Goal: Task Accomplishment & Management: Manage account settings

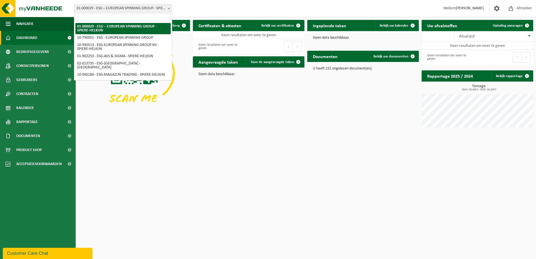
click at [137, 10] on span "01-000029 - ESG – EUROPEAN SPINNING GROUP - SPIERE-HELKIJN" at bounding box center [123, 8] width 98 height 8
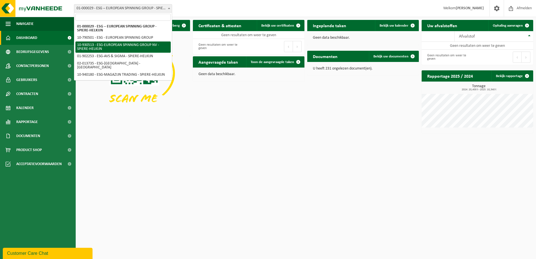
select select "134375"
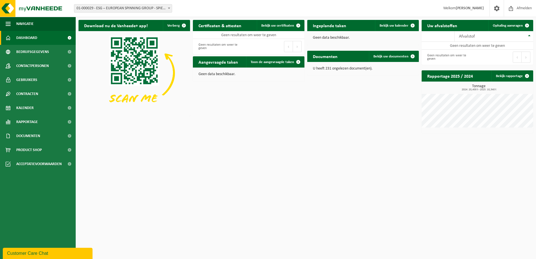
click at [154, 12] on span "01-000029 - ESG – EUROPEAN SPINNING GROUP - SPIERE-HELKIJN" at bounding box center [123, 8] width 98 height 8
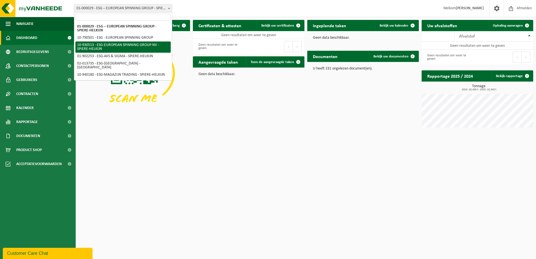
select select "134375"
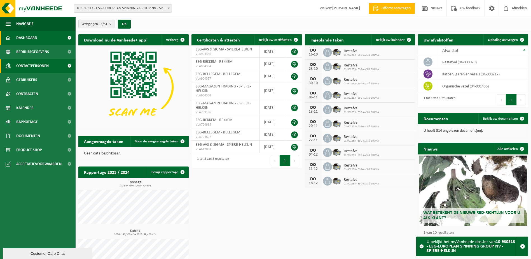
click at [41, 62] on span "Contactpersonen" at bounding box center [32, 66] width 33 height 14
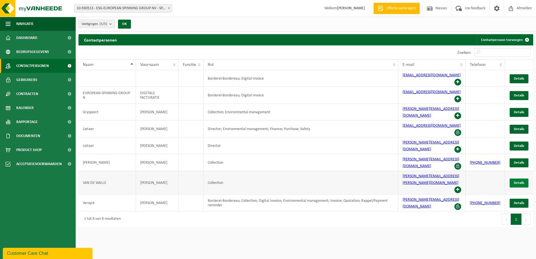
click at [518, 181] on span "Details" at bounding box center [519, 183] width 10 height 4
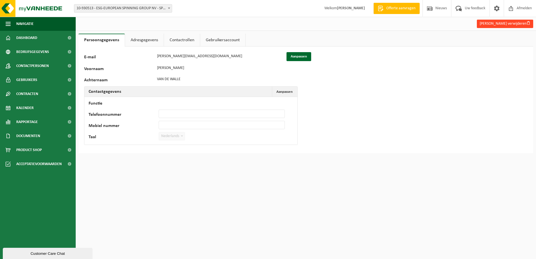
click at [488, 25] on button "Karel Van de walle verwijderen" at bounding box center [505, 24] width 56 height 8
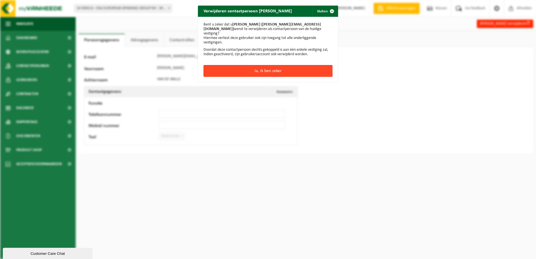
click at [278, 68] on button "Ja, ik ben zeker" at bounding box center [267, 71] width 129 height 12
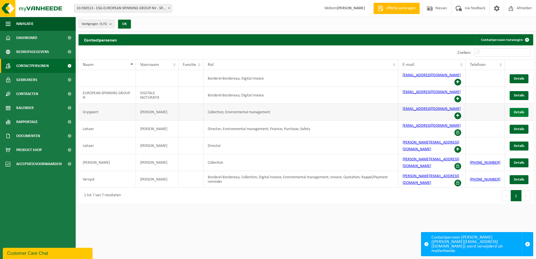
click at [520, 110] on span "Details" at bounding box center [519, 112] width 10 height 4
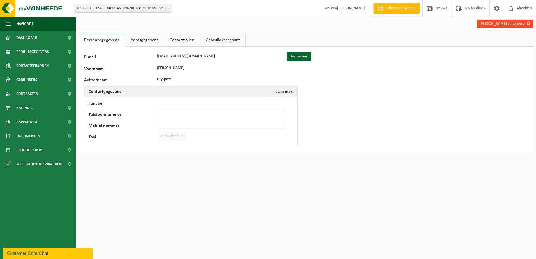
click at [502, 24] on button "Caroline Gryspeert verwijderen" at bounding box center [505, 24] width 56 height 8
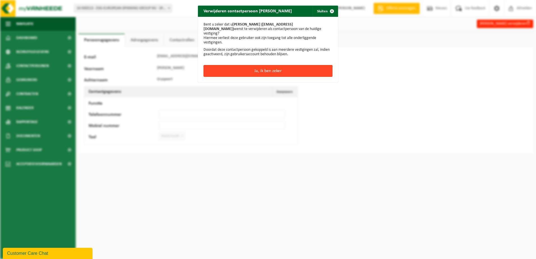
click at [262, 69] on button "Ja, ik ben zeker" at bounding box center [267, 71] width 129 height 12
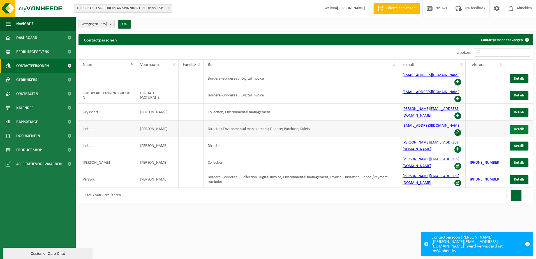
click at [517, 127] on span "Details" at bounding box center [519, 129] width 10 height 4
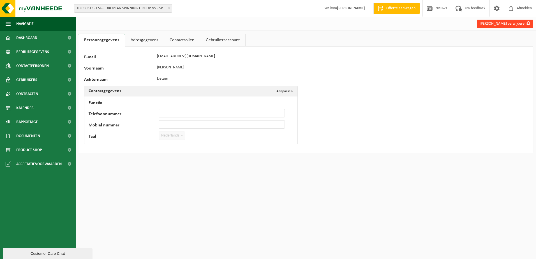
click at [507, 24] on button "Alain Lietaer verwijderen" at bounding box center [505, 24] width 56 height 8
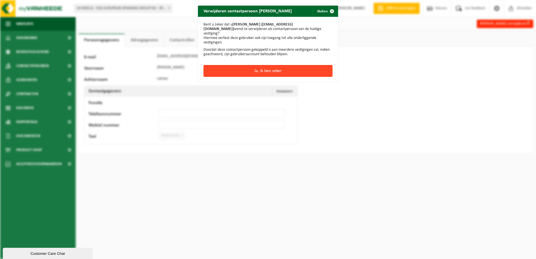
click at [268, 65] on button "Ja, ik ben zeker" at bounding box center [267, 71] width 129 height 12
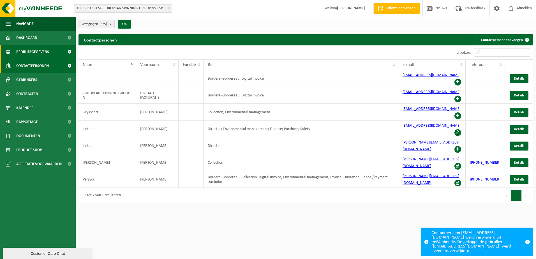
click at [40, 52] on span "Bedrijfsgegevens" at bounding box center [32, 52] width 33 height 14
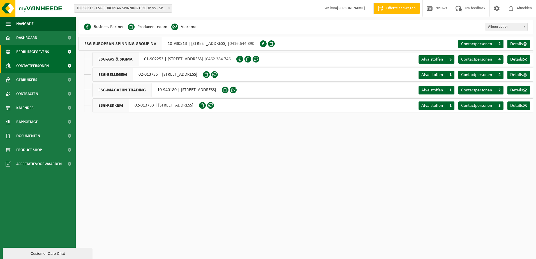
click at [33, 68] on span "Contactpersonen" at bounding box center [32, 66] width 33 height 14
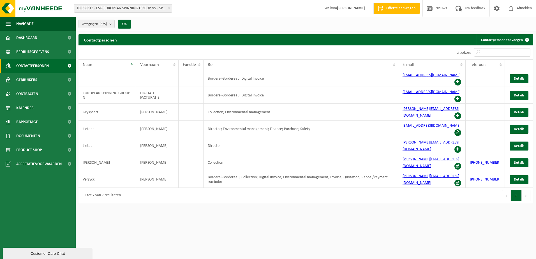
click at [144, 9] on span "10-930513 - ESG-EUROPEAN SPINNING GROUP NV - SPIERE-HELKIJN" at bounding box center [123, 8] width 98 height 8
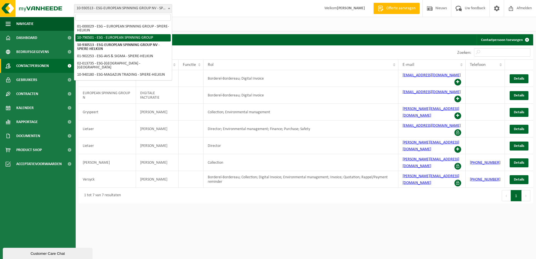
select select "29962"
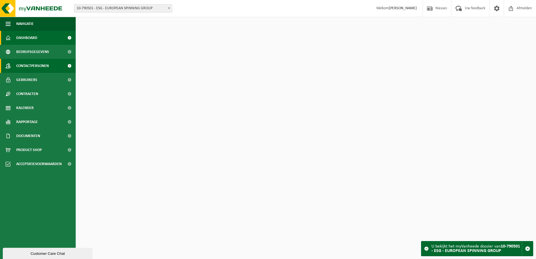
click at [40, 65] on span "Contactpersonen" at bounding box center [32, 66] width 33 height 14
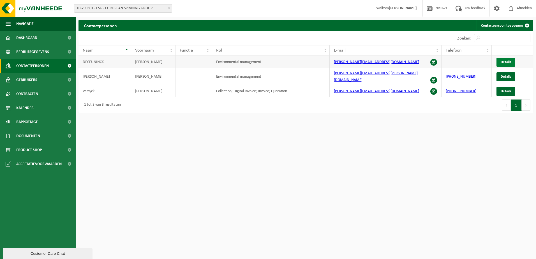
click at [504, 63] on span "Details" at bounding box center [505, 62] width 10 height 4
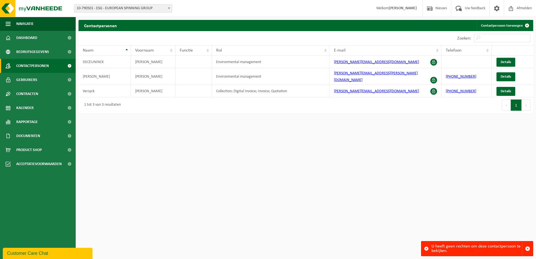
click at [150, 8] on span "10-790501 - ESG - EUROPEAN SPINNING GROUP" at bounding box center [123, 8] width 98 height 8
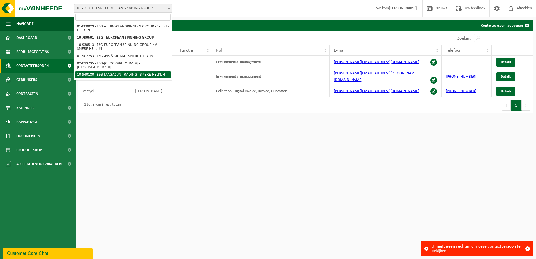
select select "138749"
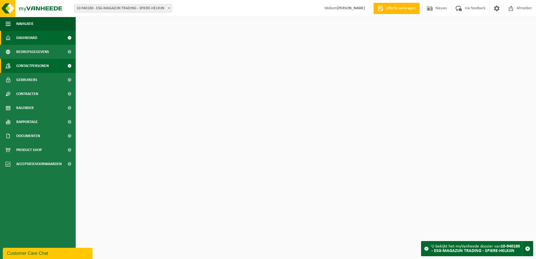
click at [33, 60] on span "Contactpersonen" at bounding box center [32, 66] width 33 height 14
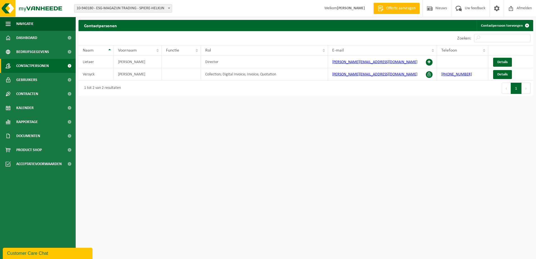
click at [126, 8] on span "10-940180 - ESG-MAGAZIJN TRADING - SPIERE-HELKIJN" at bounding box center [123, 8] width 98 height 8
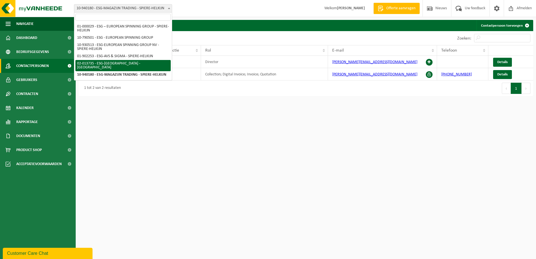
select select "14711"
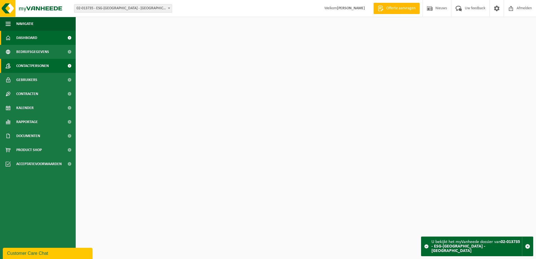
click at [39, 64] on span "Contactpersonen" at bounding box center [32, 66] width 33 height 14
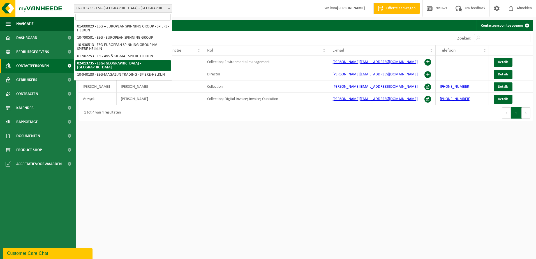
click at [139, 10] on span "02-013735 - ESG-[GEOGRAPHIC_DATA] - [GEOGRAPHIC_DATA]" at bounding box center [123, 8] width 98 height 8
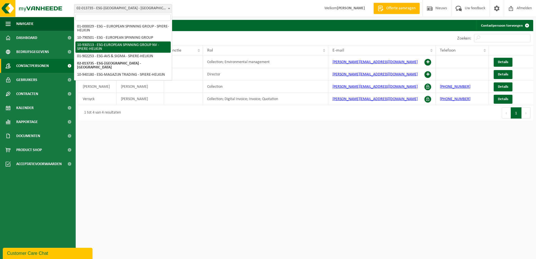
select select "14706"
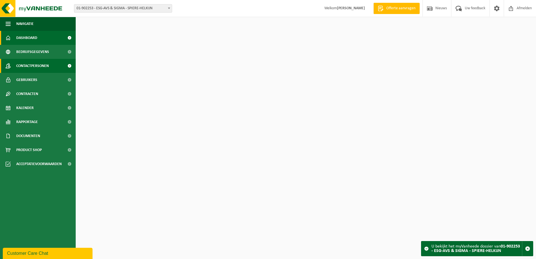
click at [42, 66] on span "Contactpersonen" at bounding box center [32, 66] width 33 height 14
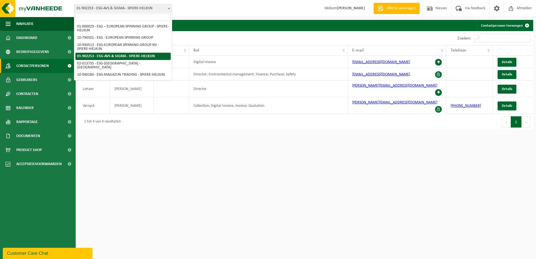
click at [138, 8] on span "01-902253 - ESG-AVS & SIGMA - SPIERE-HELKIJN" at bounding box center [123, 8] width 98 height 8
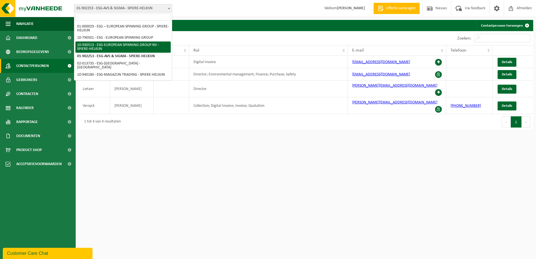
select select "134375"
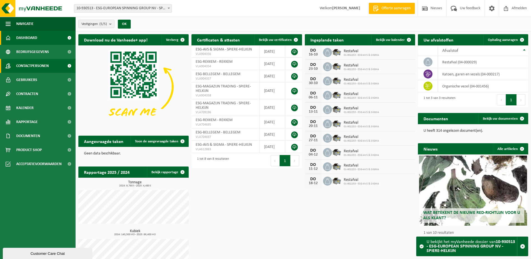
click at [41, 67] on span "Contactpersonen" at bounding box center [32, 66] width 33 height 14
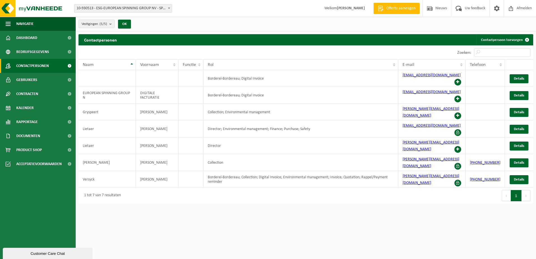
click at [130, 5] on span "10-930513 - ESG-EUROPEAN SPINNING GROUP NV - SPIERE-HELKIJN" at bounding box center [123, 8] width 98 height 8
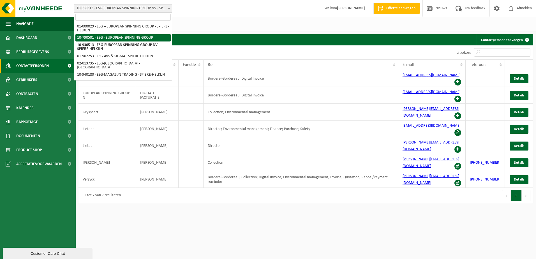
select select "29962"
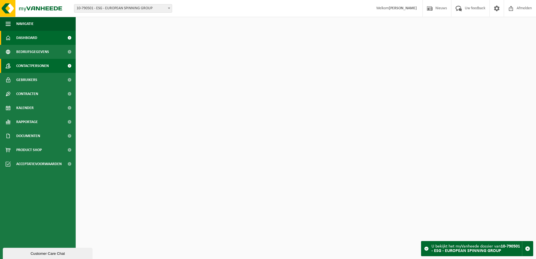
click at [24, 64] on span "Contactpersonen" at bounding box center [32, 66] width 33 height 14
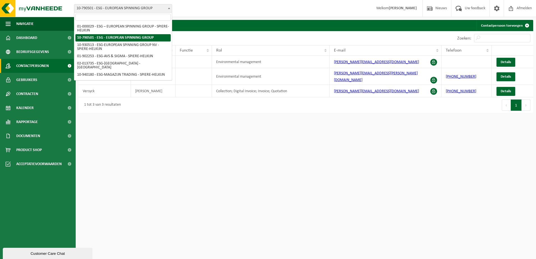
click at [120, 8] on span "10-790501 - ESG - EUROPEAN SPINNING GROUP" at bounding box center [123, 8] width 98 height 8
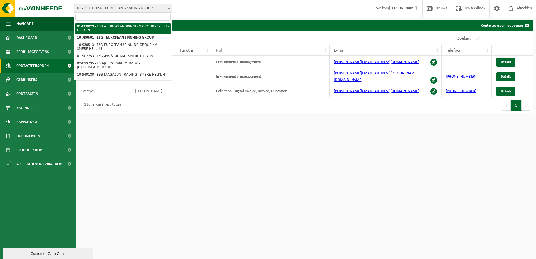
select select "14703"
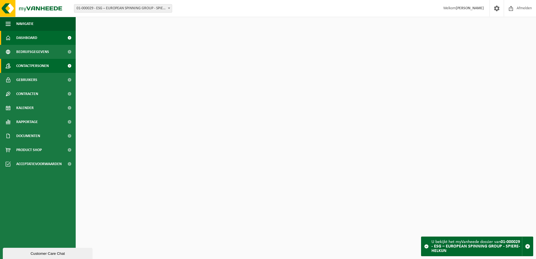
click at [40, 65] on span "Contactpersonen" at bounding box center [32, 66] width 33 height 14
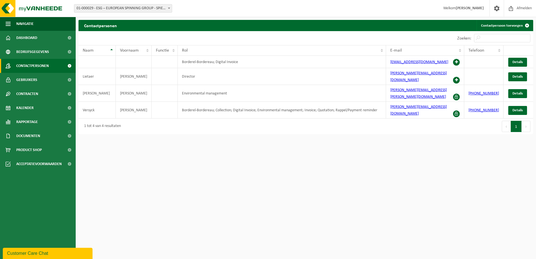
click at [147, 8] on span "01-000029 - ESG – EUROPEAN SPINNING GROUP - SPIERE-HELKIJN" at bounding box center [123, 8] width 98 height 8
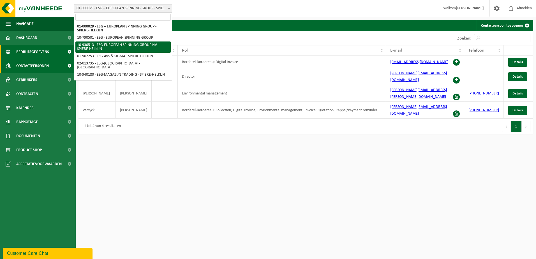
click at [47, 50] on span "Bedrijfsgegevens" at bounding box center [32, 52] width 33 height 14
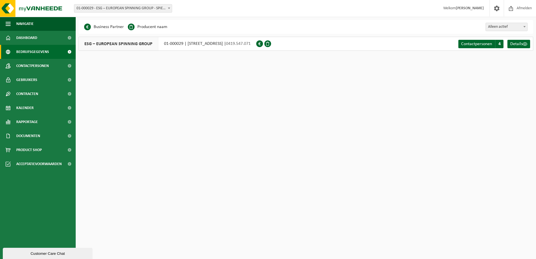
click at [145, 10] on span "01-000029 - ESG – EUROPEAN SPINNING GROUP - SPIERE-HELKIJN" at bounding box center [123, 8] width 98 height 8
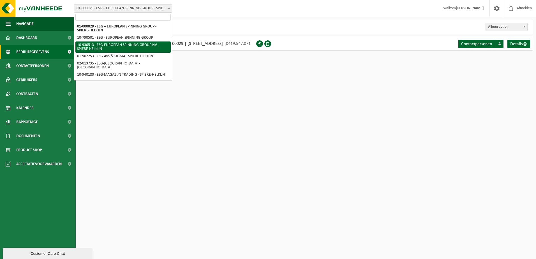
select select "134375"
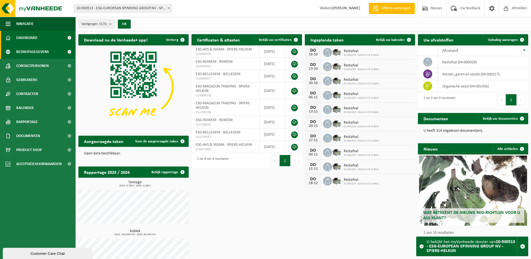
click at [39, 53] on span "Bedrijfsgegevens" at bounding box center [32, 52] width 33 height 14
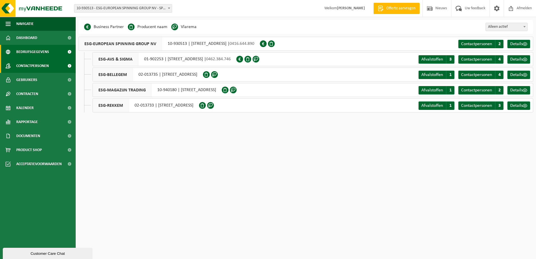
click at [37, 63] on span "Contactpersonen" at bounding box center [32, 66] width 33 height 14
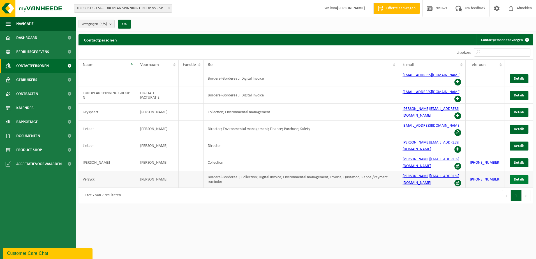
click at [519, 175] on link "Details" at bounding box center [518, 179] width 19 height 9
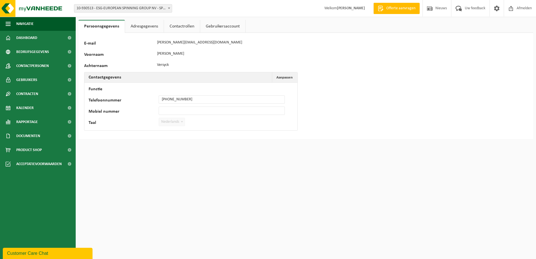
drag, startPoint x: 140, startPoint y: 15, endPoint x: 141, endPoint y: 19, distance: 3.4
click at [140, 15] on div "Vestiging: 01-000029 - ESG – EUROPEAN SPINNING GROUP - SPIERE-HELKIJN 10-790501…" at bounding box center [268, 8] width 536 height 17
click at [141, 23] on link "Adresgegevens" at bounding box center [144, 26] width 39 height 13
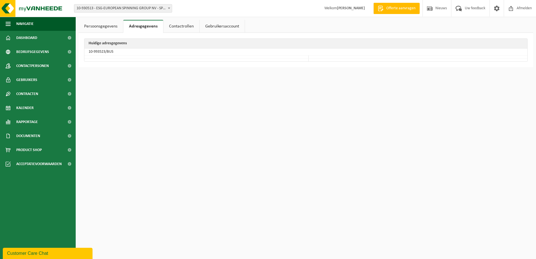
click at [178, 22] on link "Contactrollen" at bounding box center [181, 26] width 36 height 13
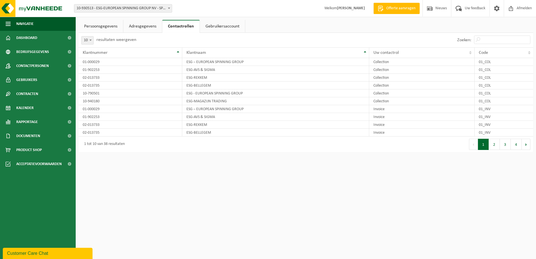
click at [225, 23] on link "Gebruikersaccount" at bounding box center [222, 26] width 45 height 13
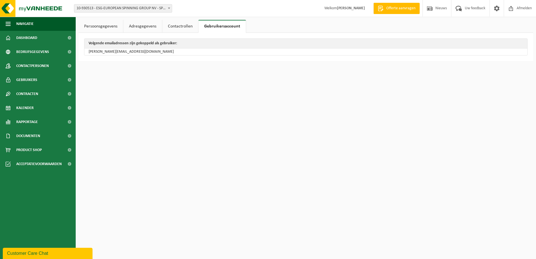
click at [176, 25] on link "Contactrollen" at bounding box center [180, 26] width 36 height 13
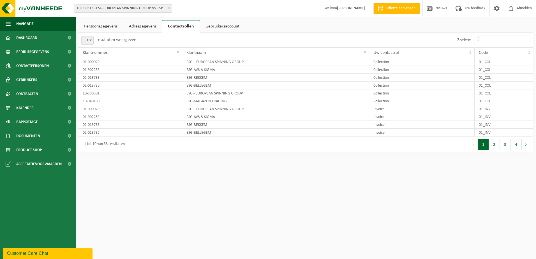
click at [108, 28] on link "Persoonsgegevens" at bounding box center [100, 26] width 45 height 13
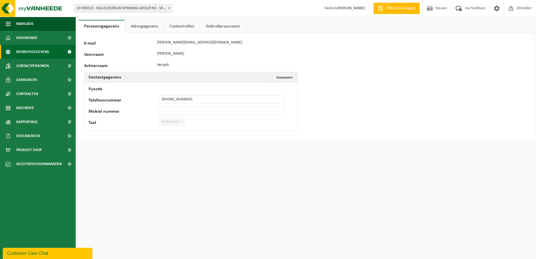
click at [42, 52] on span "Bedrijfsgegevens" at bounding box center [32, 52] width 33 height 14
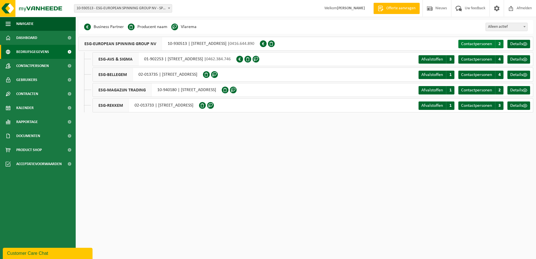
click at [474, 47] on link "Contactpersonen C 2" at bounding box center [480, 44] width 45 height 8
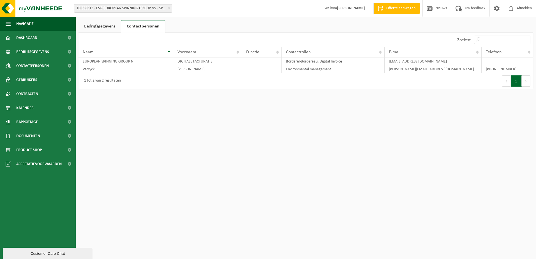
click at [107, 28] on link "Bedrijfsgegevens" at bounding box center [99, 26] width 42 height 13
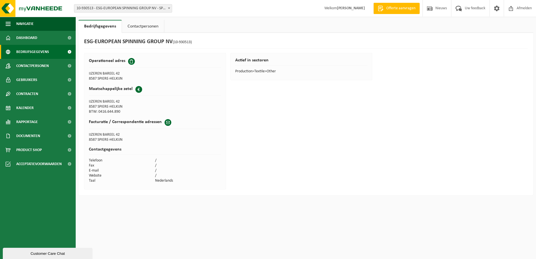
click at [45, 51] on span "Bedrijfsgegevens" at bounding box center [32, 52] width 33 height 14
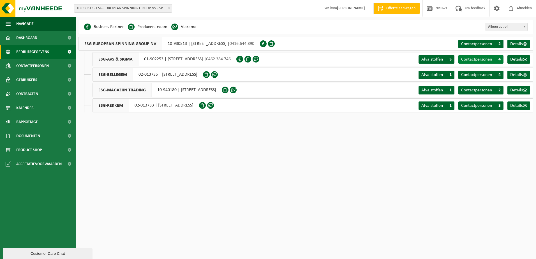
click at [481, 60] on span "Contactpersonen" at bounding box center [476, 59] width 31 height 4
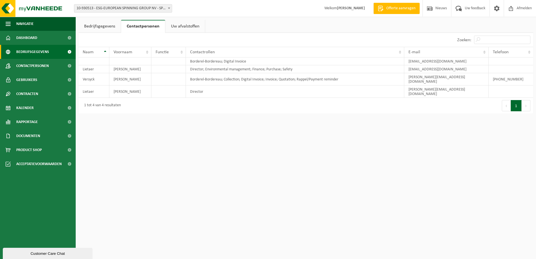
click at [42, 54] on span "Bedrijfsgegevens" at bounding box center [32, 52] width 33 height 14
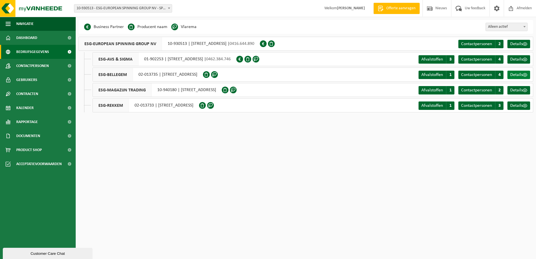
click at [516, 76] on span "Details" at bounding box center [516, 75] width 13 height 4
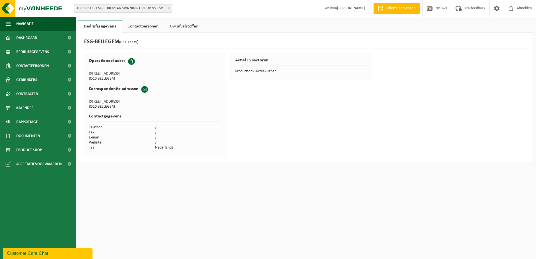
click at [147, 28] on link "Contactpersonen" at bounding box center [143, 26] width 42 height 13
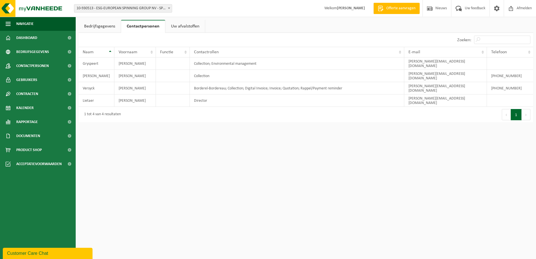
click at [184, 28] on link "Uw afvalstoffen" at bounding box center [185, 26] width 40 height 13
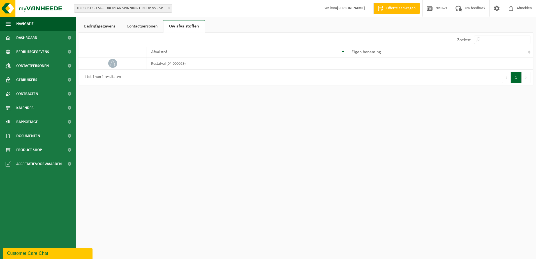
click at [96, 31] on link "Bedrijfsgegevens" at bounding box center [99, 26] width 42 height 13
